Goal: Task Accomplishment & Management: Manage account settings

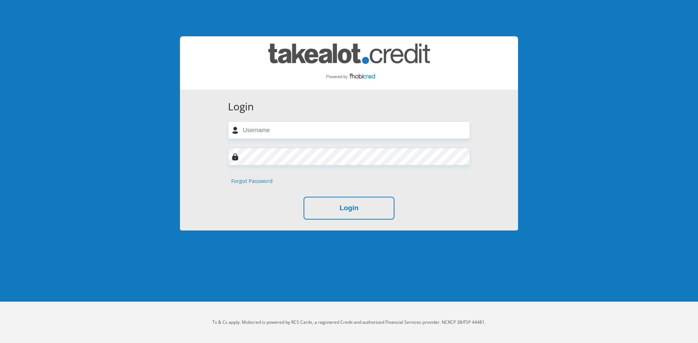
click at [257, 182] on link "Forgot Password" at bounding box center [251, 181] width 41 height 8
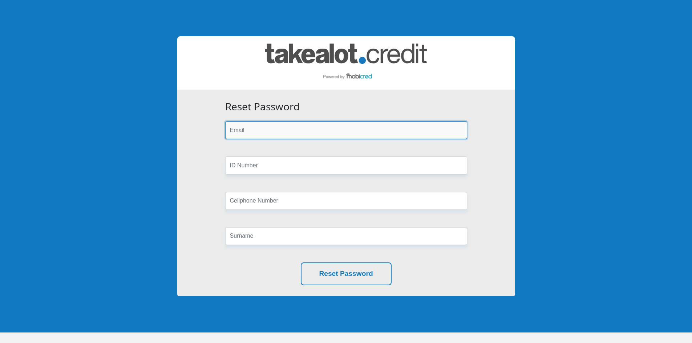
click at [269, 136] on input "email" at bounding box center [346, 130] width 242 height 18
type input "pat.fortune@outlook.com"
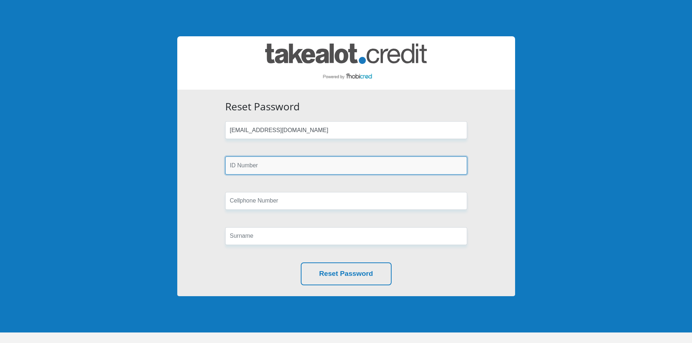
click at [268, 165] on input "text" at bounding box center [346, 166] width 242 height 18
type input "8409245019083"
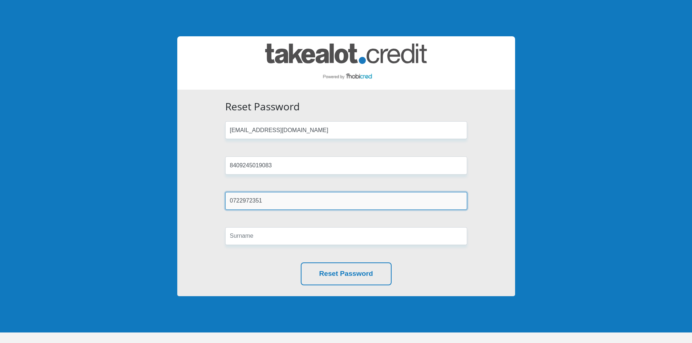
type input "0722972351"
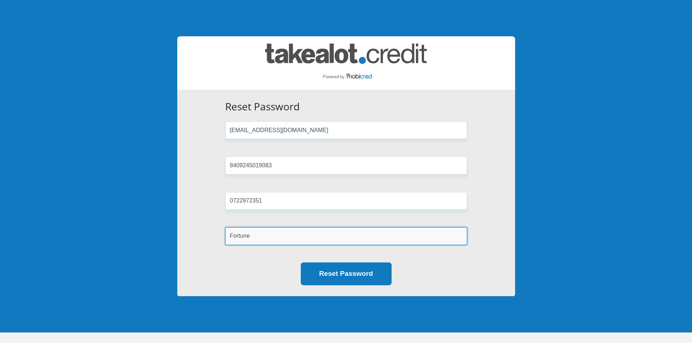
type input "Fortune"
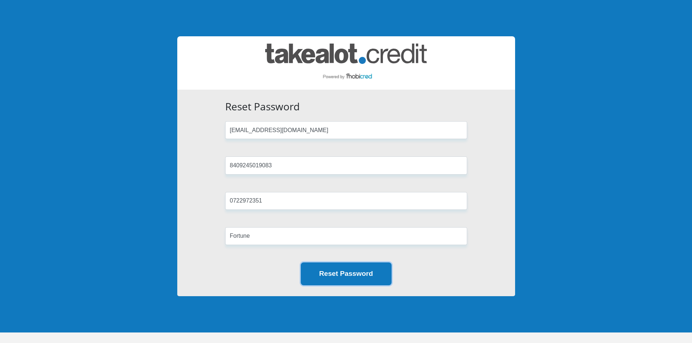
click at [366, 279] on button "Reset Password" at bounding box center [346, 274] width 91 height 23
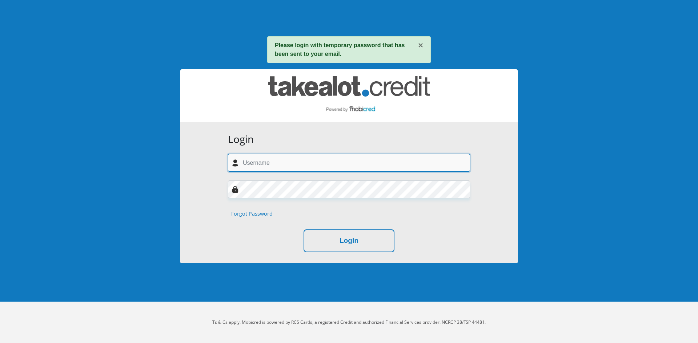
click at [288, 166] on input "text" at bounding box center [349, 163] width 242 height 18
type input "pat.fortune@outlook.com"
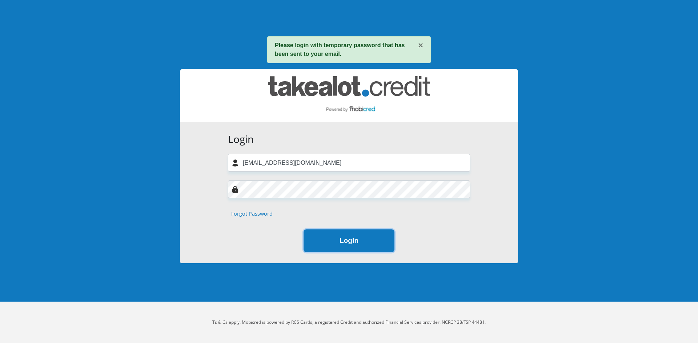
click at [342, 237] on button "Login" at bounding box center [348, 241] width 91 height 23
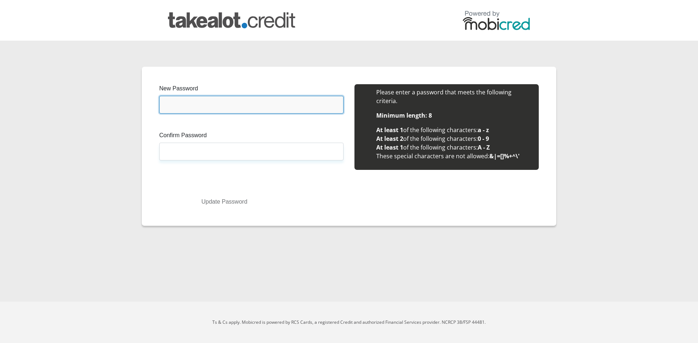
click at [251, 110] on input "New Password" at bounding box center [251, 105] width 184 height 18
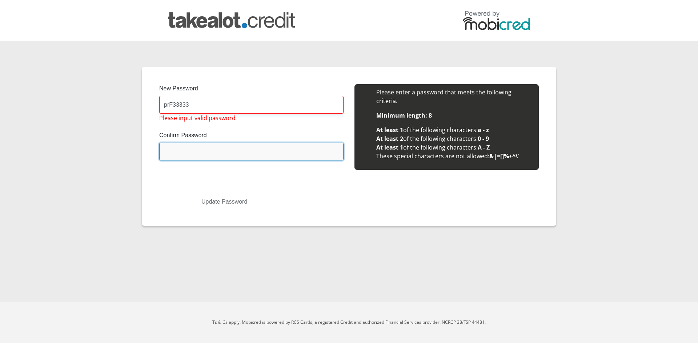
click at [217, 156] on input "Confirm Password" at bounding box center [251, 152] width 184 height 18
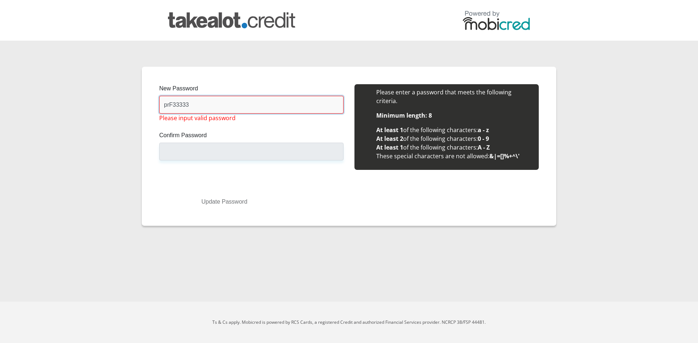
click at [191, 104] on input "prF33333" at bounding box center [251, 105] width 184 height 18
type input "p"
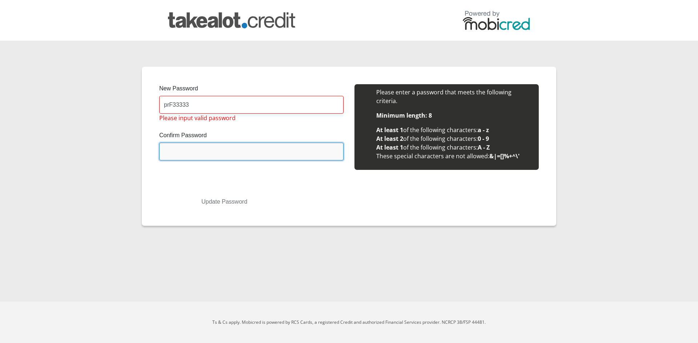
click at [207, 148] on input "Confirm Password" at bounding box center [251, 152] width 184 height 18
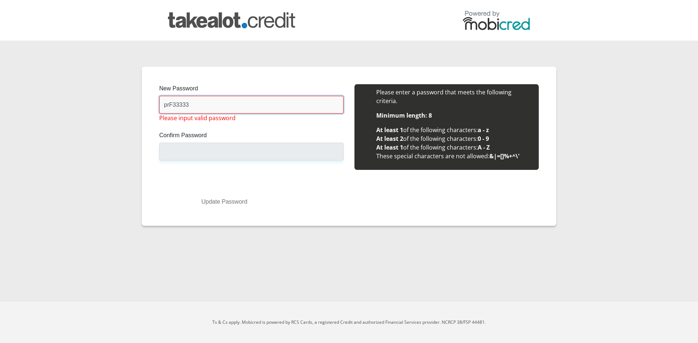
click at [204, 106] on input "prF33333" at bounding box center [251, 105] width 184 height 18
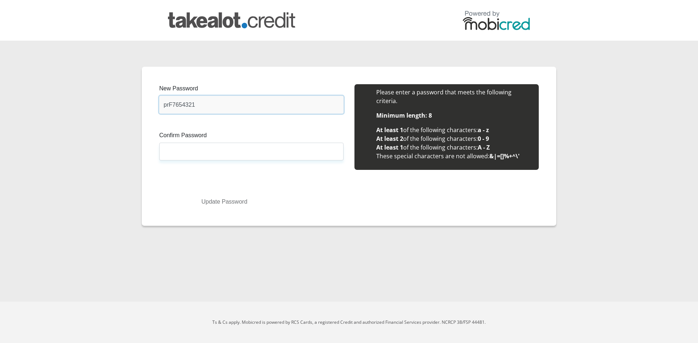
drag, startPoint x: 194, startPoint y: 105, endPoint x: 146, endPoint y: 104, distance: 47.6
click at [146, 104] on div "New Password prF7654321 Please input valid password Confirm Password Please inp…" at bounding box center [349, 146] width 414 height 159
type input "prF7654321"
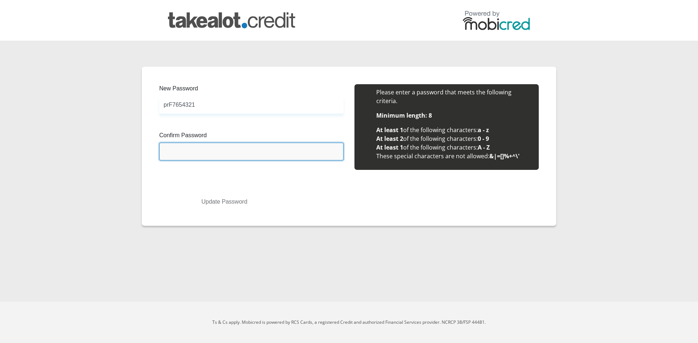
click at [195, 159] on input "Confirm Password" at bounding box center [251, 152] width 184 height 18
type input "prF7654321"
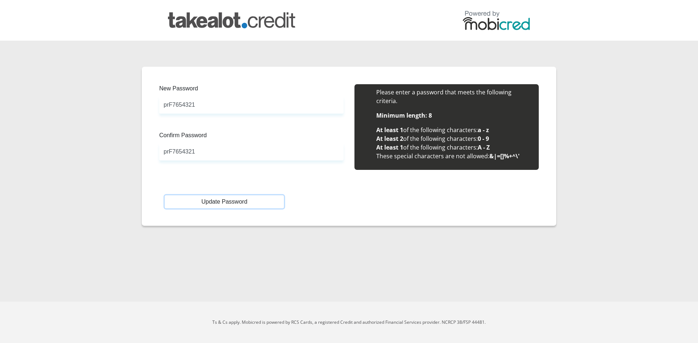
click at [224, 198] on button "Update Password" at bounding box center [224, 201] width 119 height 13
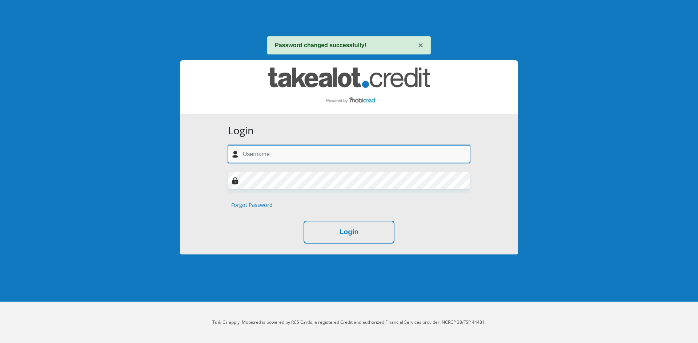
click at [274, 152] on input "text" at bounding box center [349, 154] width 242 height 18
type input "[EMAIL_ADDRESS][DOMAIN_NAME]"
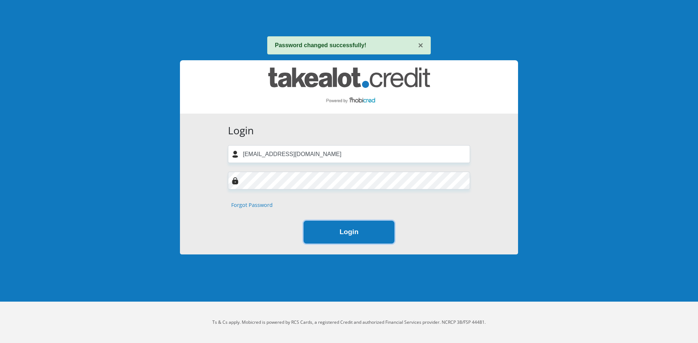
click at [332, 235] on button "Login" at bounding box center [348, 232] width 91 height 23
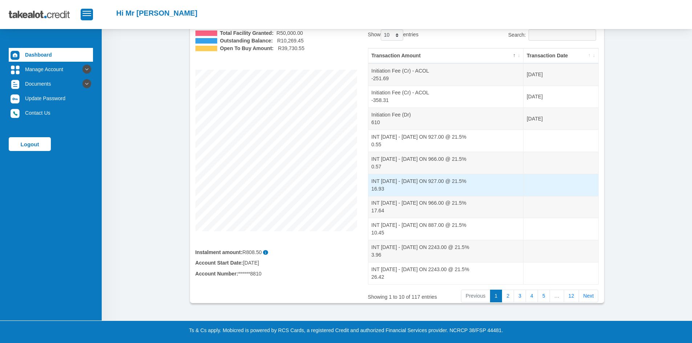
scroll to position [67, 0]
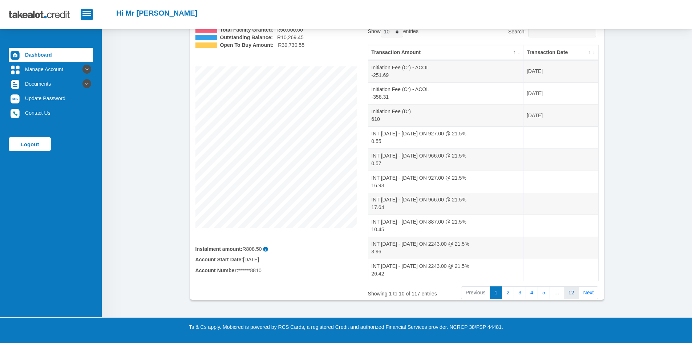
click at [572, 294] on link "12" at bounding box center [571, 293] width 15 height 13
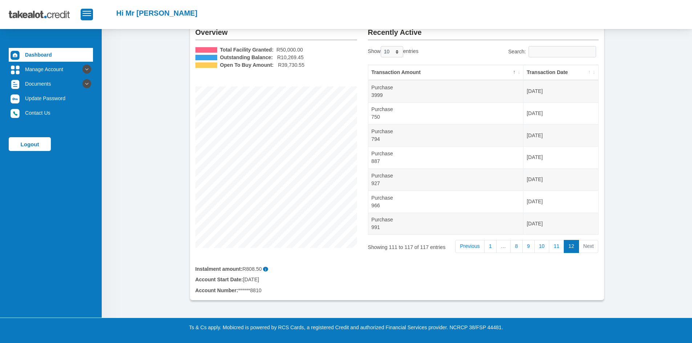
scroll to position [47, 0]
click at [492, 247] on link "1" at bounding box center [490, 246] width 12 height 13
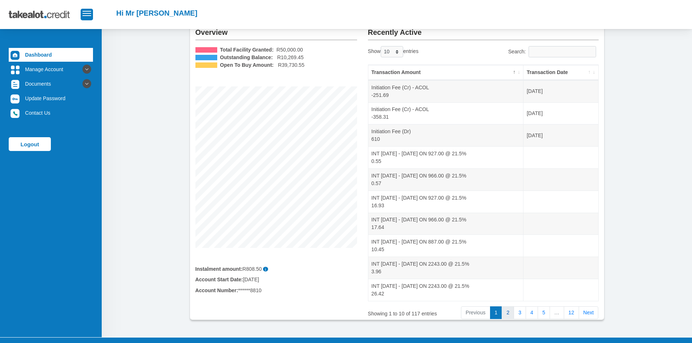
click at [511, 312] on link "2" at bounding box center [508, 313] width 12 height 13
click at [524, 311] on link "3" at bounding box center [520, 313] width 12 height 13
click at [534, 314] on link "4" at bounding box center [532, 313] width 12 height 13
click at [543, 313] on link "5" at bounding box center [544, 313] width 12 height 13
click at [544, 313] on link "6" at bounding box center [544, 313] width 12 height 13
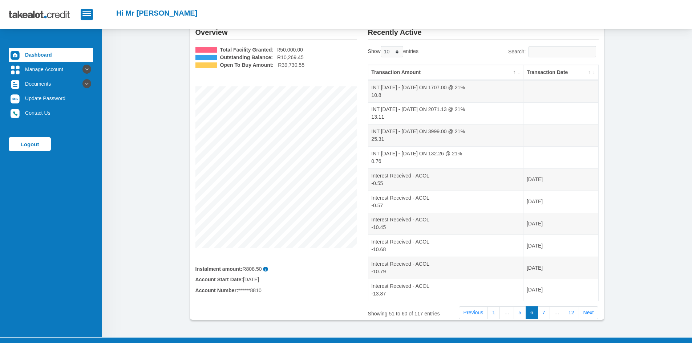
click at [544, 313] on link "7" at bounding box center [544, 313] width 12 height 13
click at [544, 313] on link "8" at bounding box center [544, 313] width 12 height 13
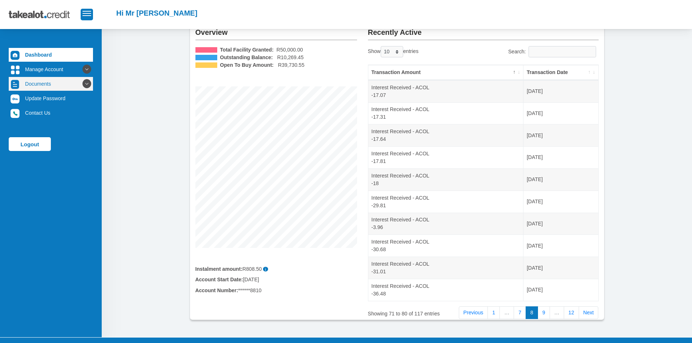
click at [81, 82] on icon at bounding box center [87, 84] width 12 height 12
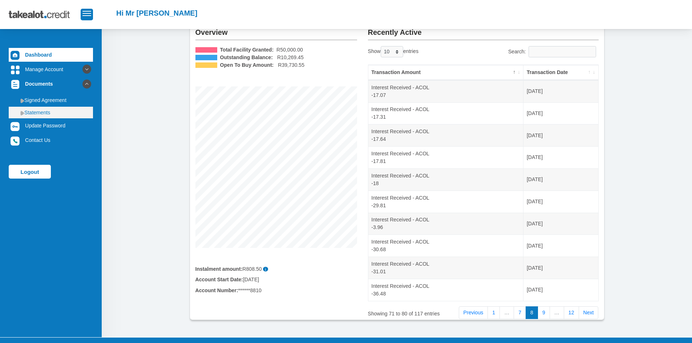
click at [51, 110] on link "Statements" at bounding box center [51, 113] width 84 height 12
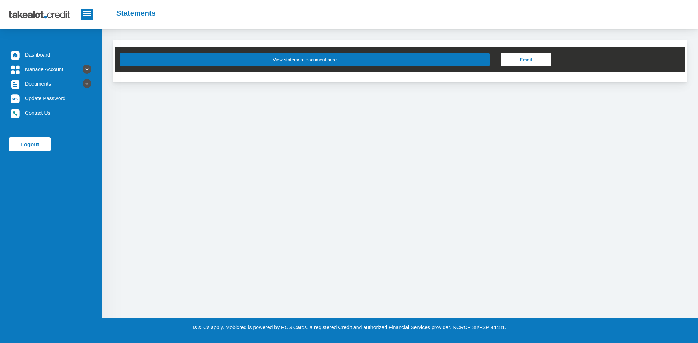
click at [292, 64] on button "View statement document here" at bounding box center [305, 59] width 370 height 13
